Goal: Navigation & Orientation: Find specific page/section

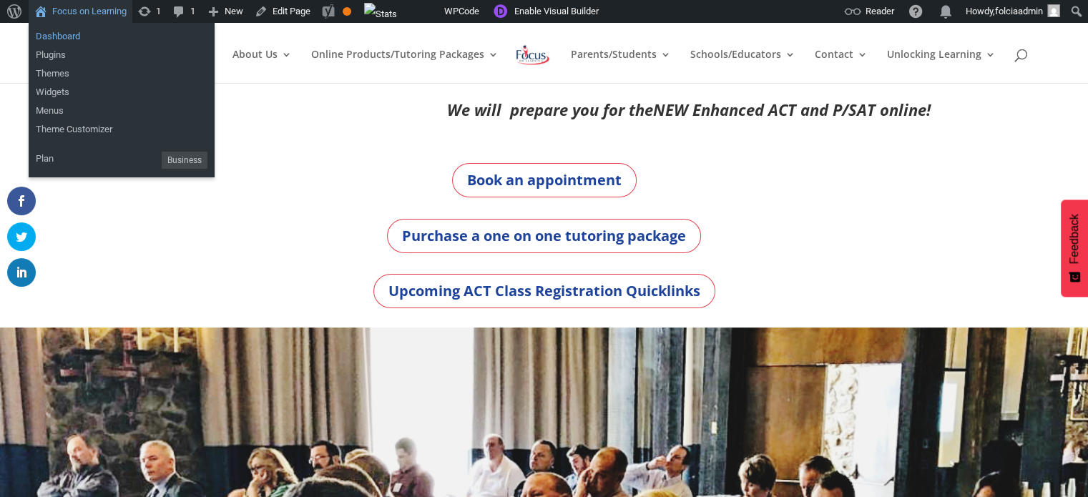
click at [72, 35] on link "Dashboard" at bounding box center [122, 36] width 186 height 19
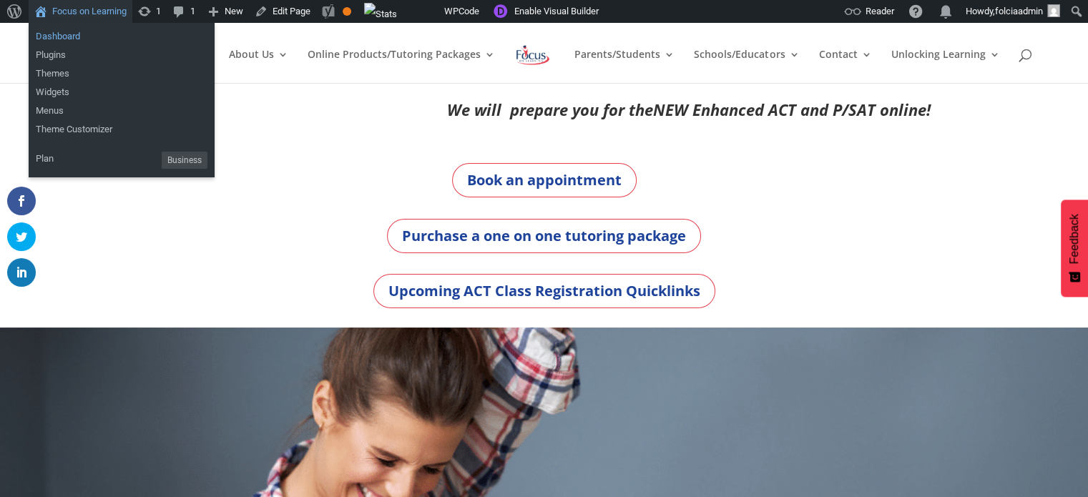
click at [60, 36] on link "Dashboard" at bounding box center [122, 36] width 186 height 19
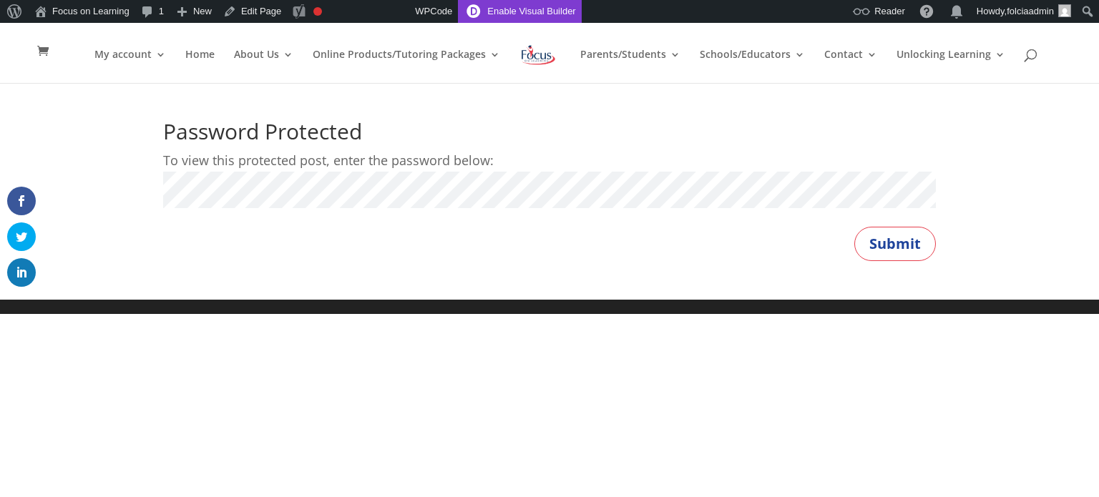
click at [505, 11] on link "Enable Visual Builder" at bounding box center [519, 11] width 123 height 23
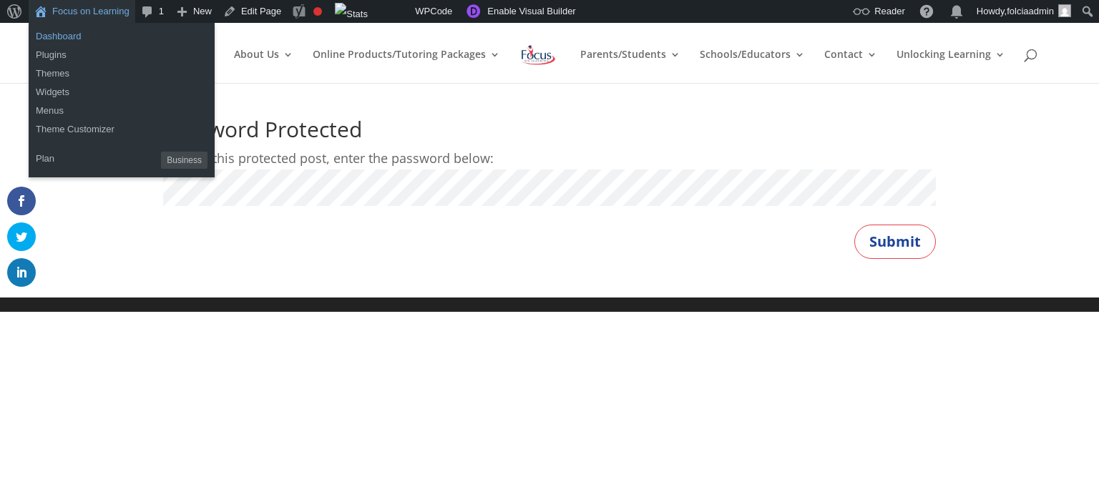
click at [63, 39] on link "Dashboard" at bounding box center [122, 36] width 186 height 19
